Goal: Task Accomplishment & Management: Manage account settings

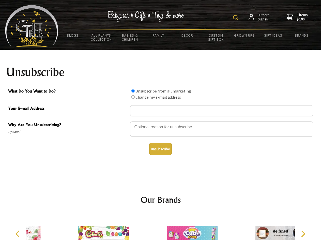
click at [236, 18] on img at bounding box center [235, 17] width 5 height 5
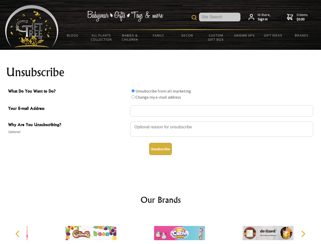
click at [161, 121] on div at bounding box center [221, 130] width 183 height 18
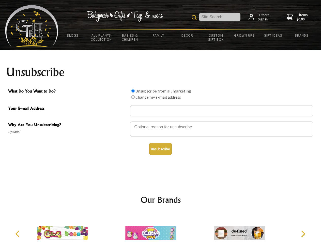
click at [133, 91] on input "What Do You Want to Do?" at bounding box center [132, 90] width 3 height 3
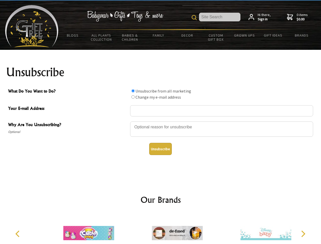
click at [133, 97] on input "What Do You Want to Do?" at bounding box center [132, 96] width 3 height 3
radio input "true"
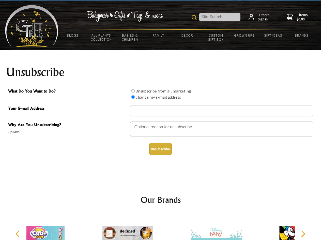
click at [160, 149] on button "Unsubscribe" at bounding box center [160, 149] width 23 height 12
click at [161, 229] on div at bounding box center [127, 234] width 88 height 40
click at [18, 234] on icon "Previous" at bounding box center [18, 234] width 7 height 7
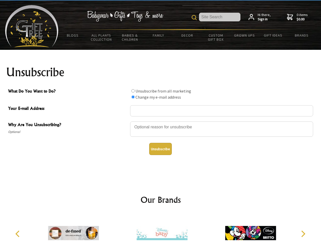
click at [303, 234] on icon "Next" at bounding box center [303, 234] width 7 height 7
